Goal: Transaction & Acquisition: Book appointment/travel/reservation

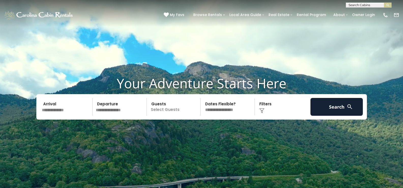
click at [49, 108] on input "text" at bounding box center [66, 107] width 53 height 18
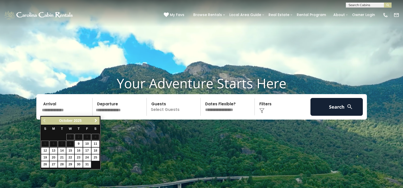
click at [97, 122] on span "Next" at bounding box center [96, 121] width 4 height 4
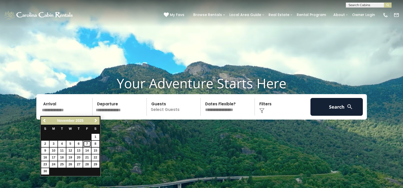
click at [88, 145] on link "7" at bounding box center [87, 144] width 8 height 6
type input "*******"
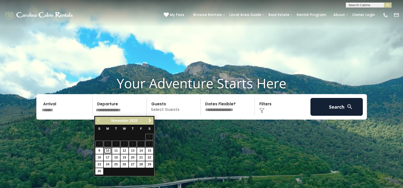
click at [107, 150] on link "10" at bounding box center [108, 151] width 8 height 6
type input "********"
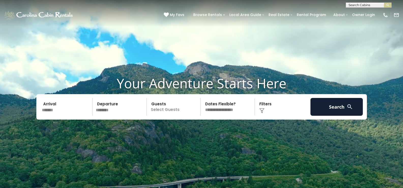
click at [186, 110] on p "Select Guests" at bounding box center [174, 107] width 52 height 18
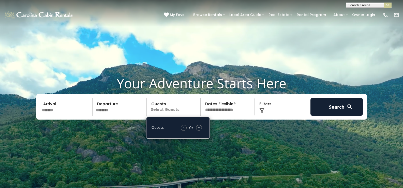
click at [198, 127] on span "+" at bounding box center [199, 127] width 2 height 5
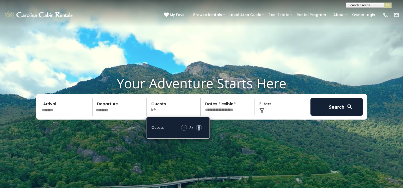
click at [198, 127] on span "+" at bounding box center [199, 127] width 2 height 5
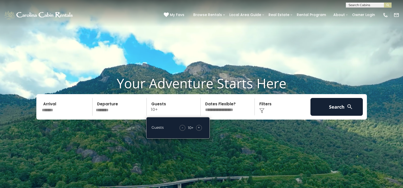
click at [198, 127] on span "+" at bounding box center [199, 127] width 2 height 5
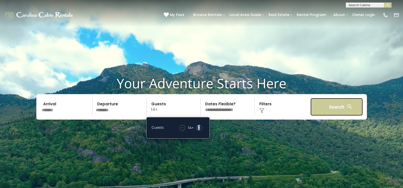
click at [336, 108] on button "Search" at bounding box center [337, 107] width 53 height 18
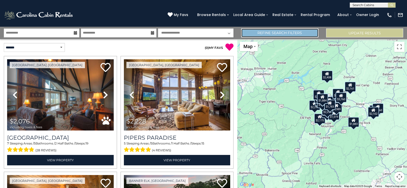
click at [289, 34] on link "Refine Search Filters" at bounding box center [279, 33] width 77 height 9
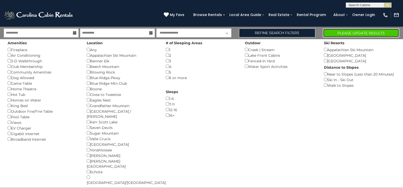
click at [342, 32] on button "Please Update Results" at bounding box center [361, 33] width 76 height 9
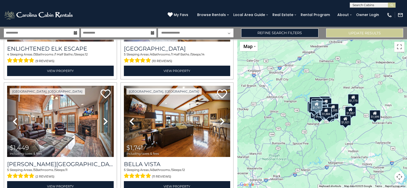
scroll to position [560, 0]
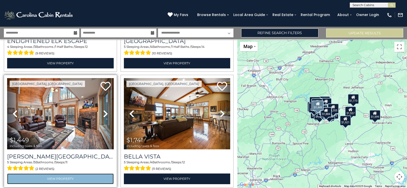
click at [59, 174] on link "View Property" at bounding box center [60, 179] width 107 height 10
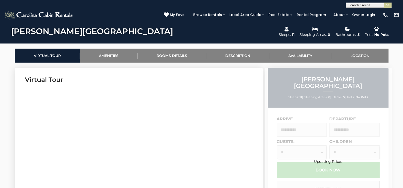
scroll to position [229, 0]
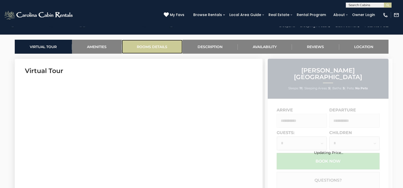
click at [163, 45] on link "Rooms Details" at bounding box center [152, 47] width 61 height 14
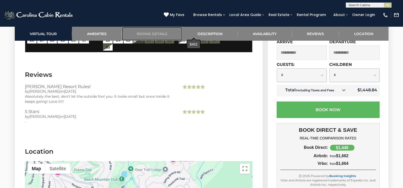
scroll to position [1141, 0]
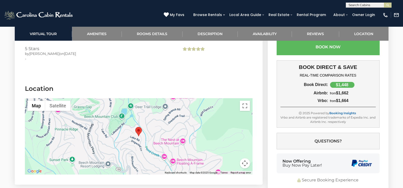
click at [151, 162] on div at bounding box center [139, 136] width 228 height 76
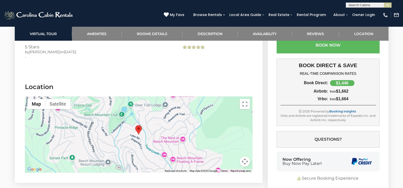
scroll to position [1192, 0]
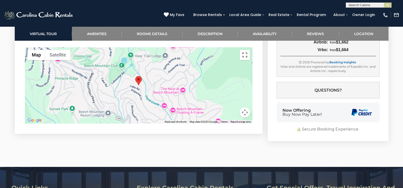
click at [245, 55] on button "Toggle fullscreen view" at bounding box center [245, 55] width 10 height 10
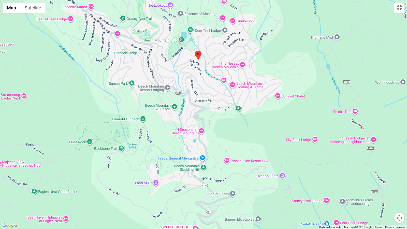
drag, startPoint x: 243, startPoint y: 182, endPoint x: 237, endPoint y: 128, distance: 54.0
click at [237, 128] on div at bounding box center [203, 114] width 407 height 229
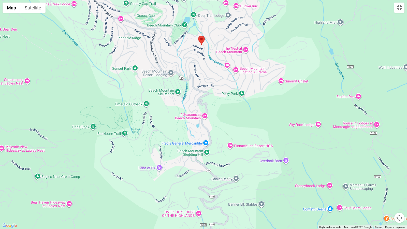
drag, startPoint x: 224, startPoint y: 147, endPoint x: 227, endPoint y: 130, distance: 17.9
click at [227, 130] on div at bounding box center [203, 114] width 407 height 229
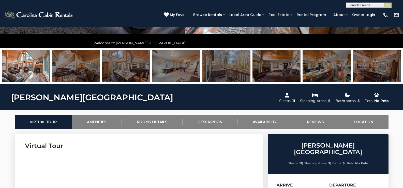
scroll to position [150, 0]
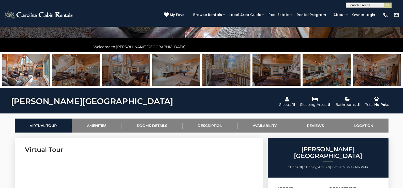
click at [232, 80] on img at bounding box center [227, 70] width 48 height 32
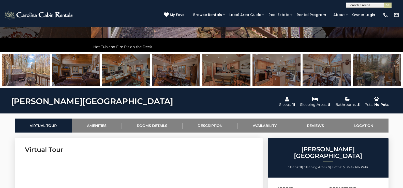
click at [37, 77] on img at bounding box center [26, 70] width 48 height 32
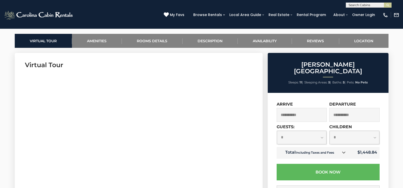
scroll to position [201, 0]
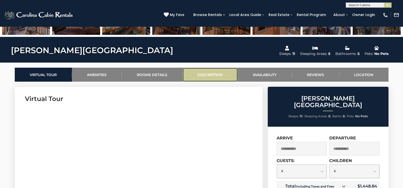
click at [211, 75] on link "Description" at bounding box center [210, 75] width 55 height 14
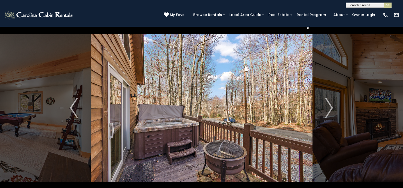
scroll to position [0, 0]
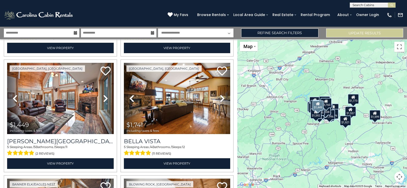
scroll to position [585, 0]
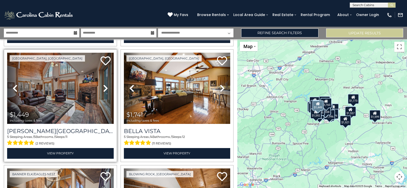
click at [74, 90] on img at bounding box center [60, 88] width 107 height 71
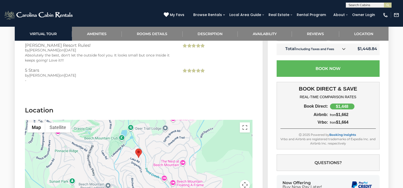
scroll to position [1196, 0]
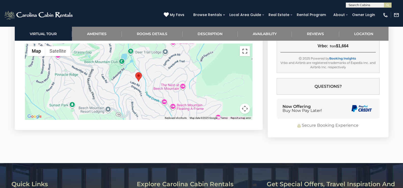
click at [244, 51] on button "Toggle fullscreen view" at bounding box center [245, 51] width 10 height 10
